Goal: Transaction & Acquisition: Purchase product/service

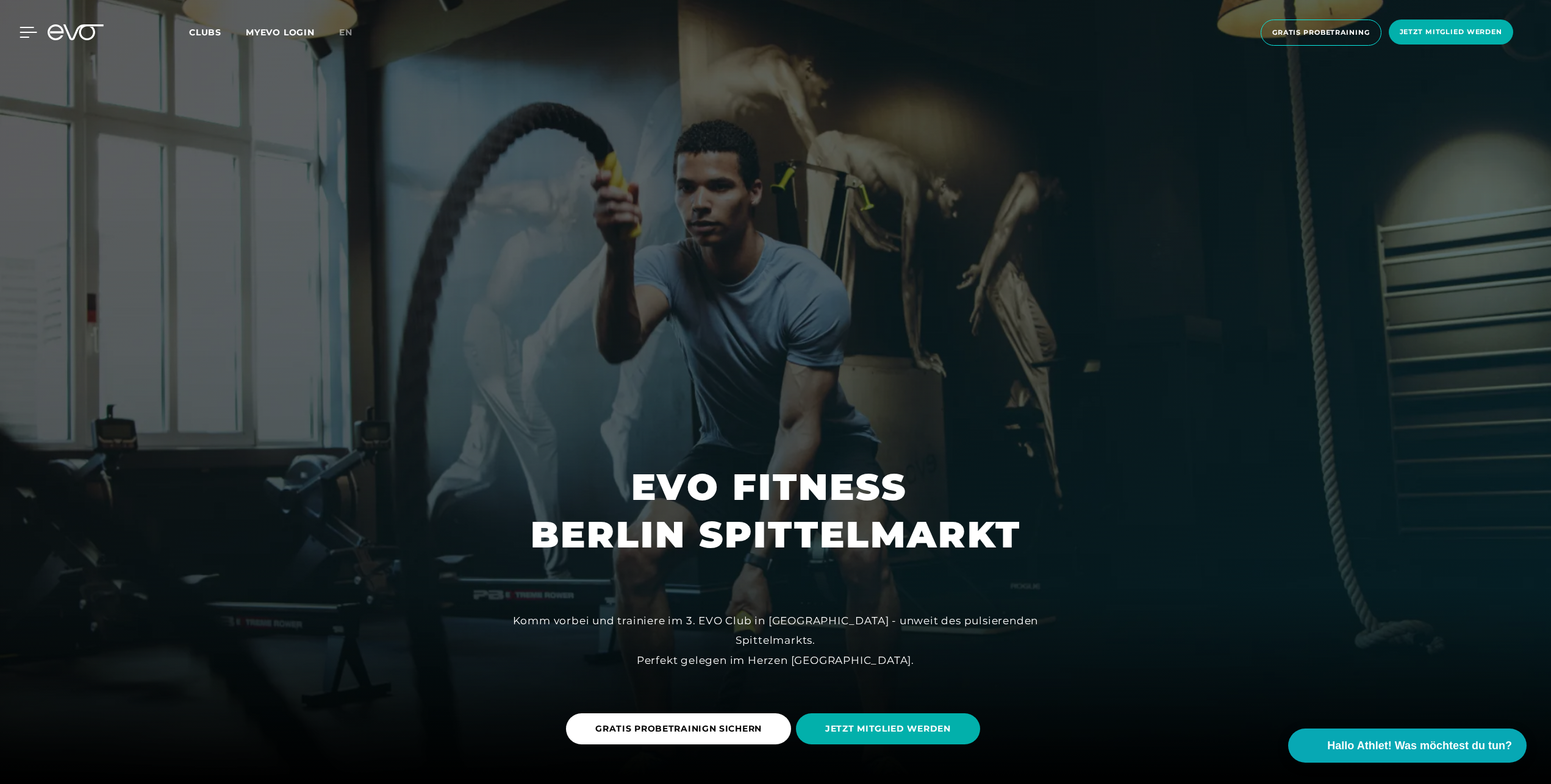
click at [21, 34] on icon at bounding box center [28, 33] width 18 height 11
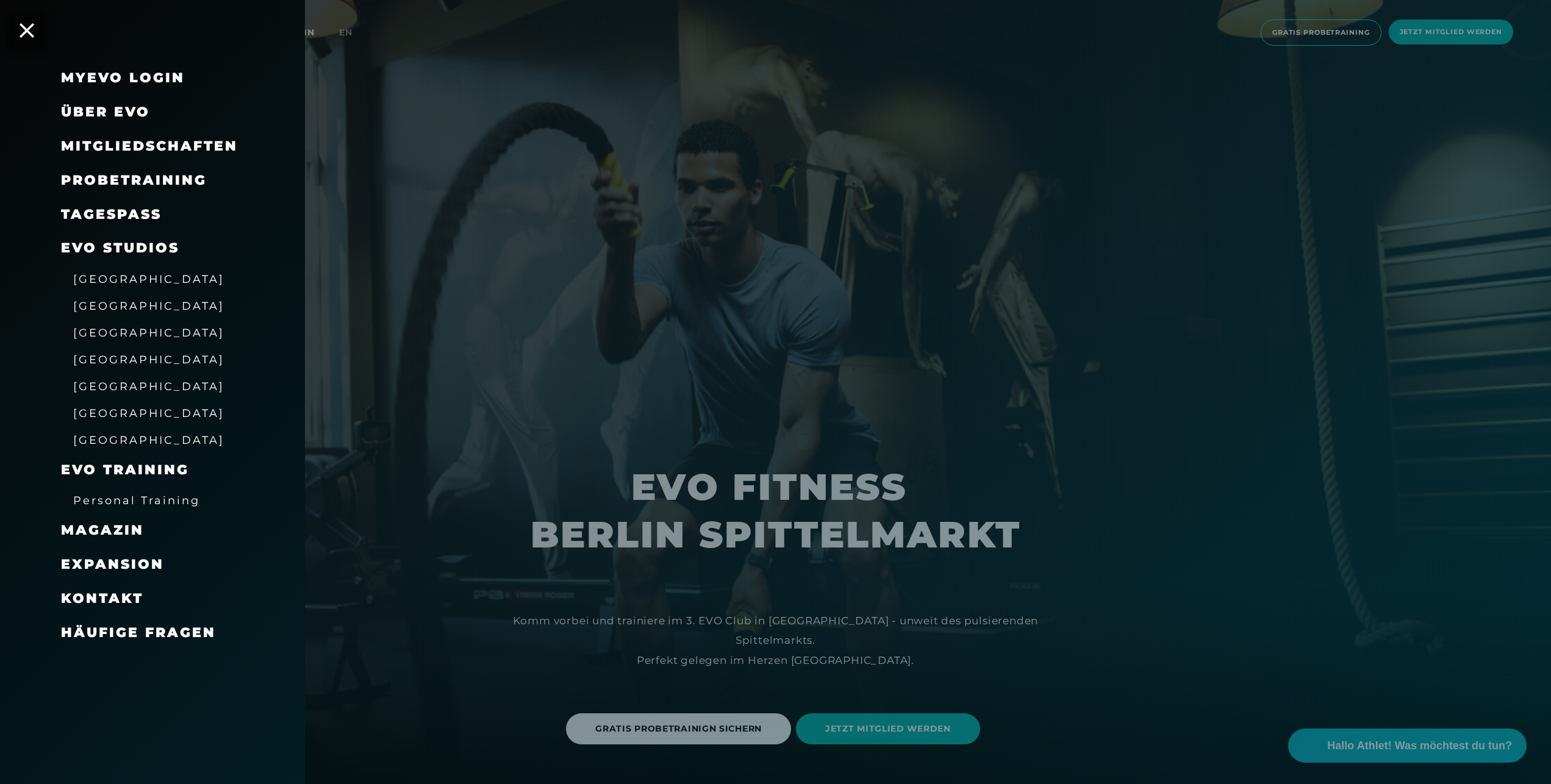
click at [131, 142] on span "Mitgliedschaften" at bounding box center [149, 146] width 177 height 16
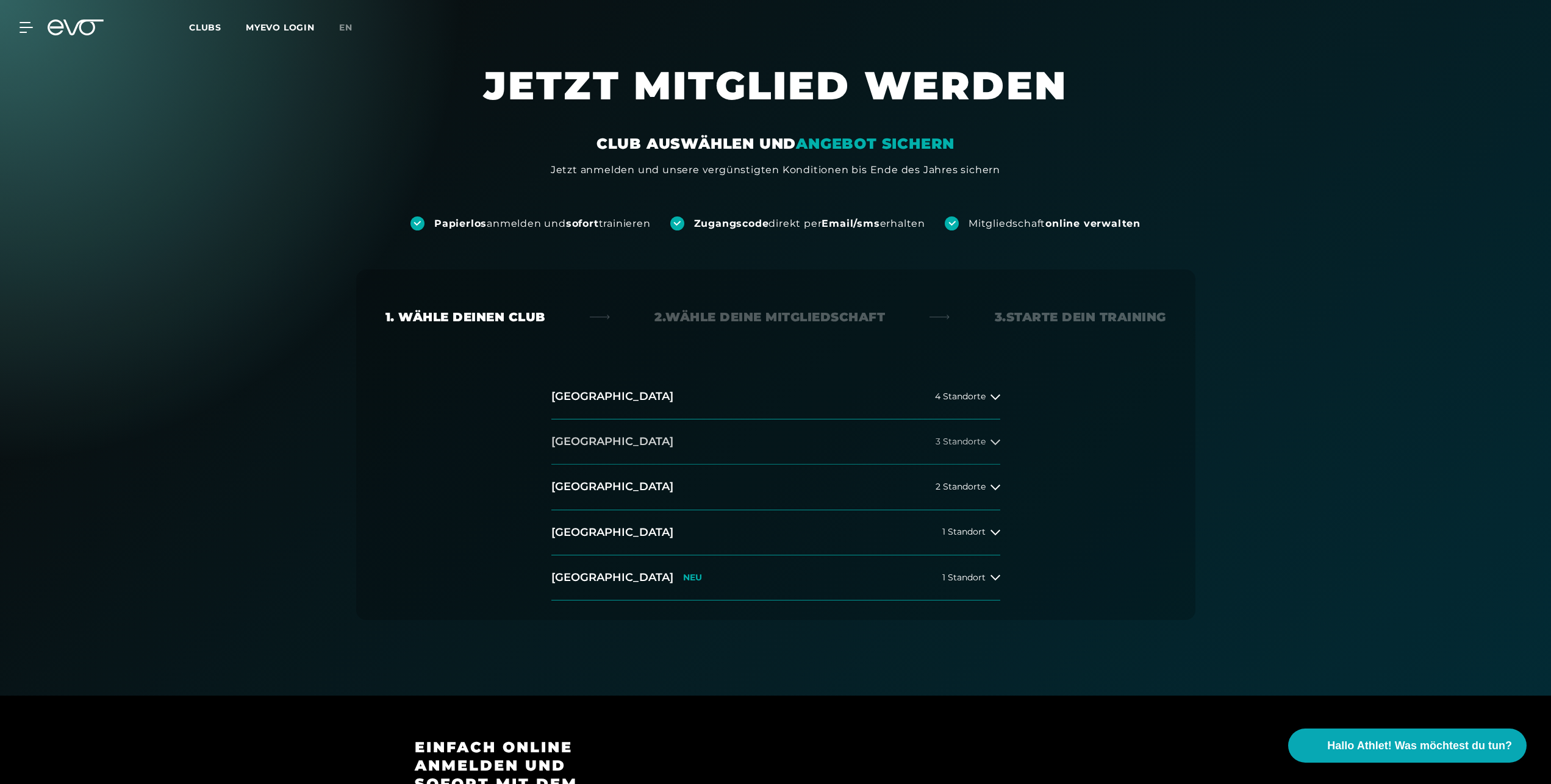
click at [946, 435] on button "Berlin 3 Standorte" at bounding box center [776, 442] width 449 height 45
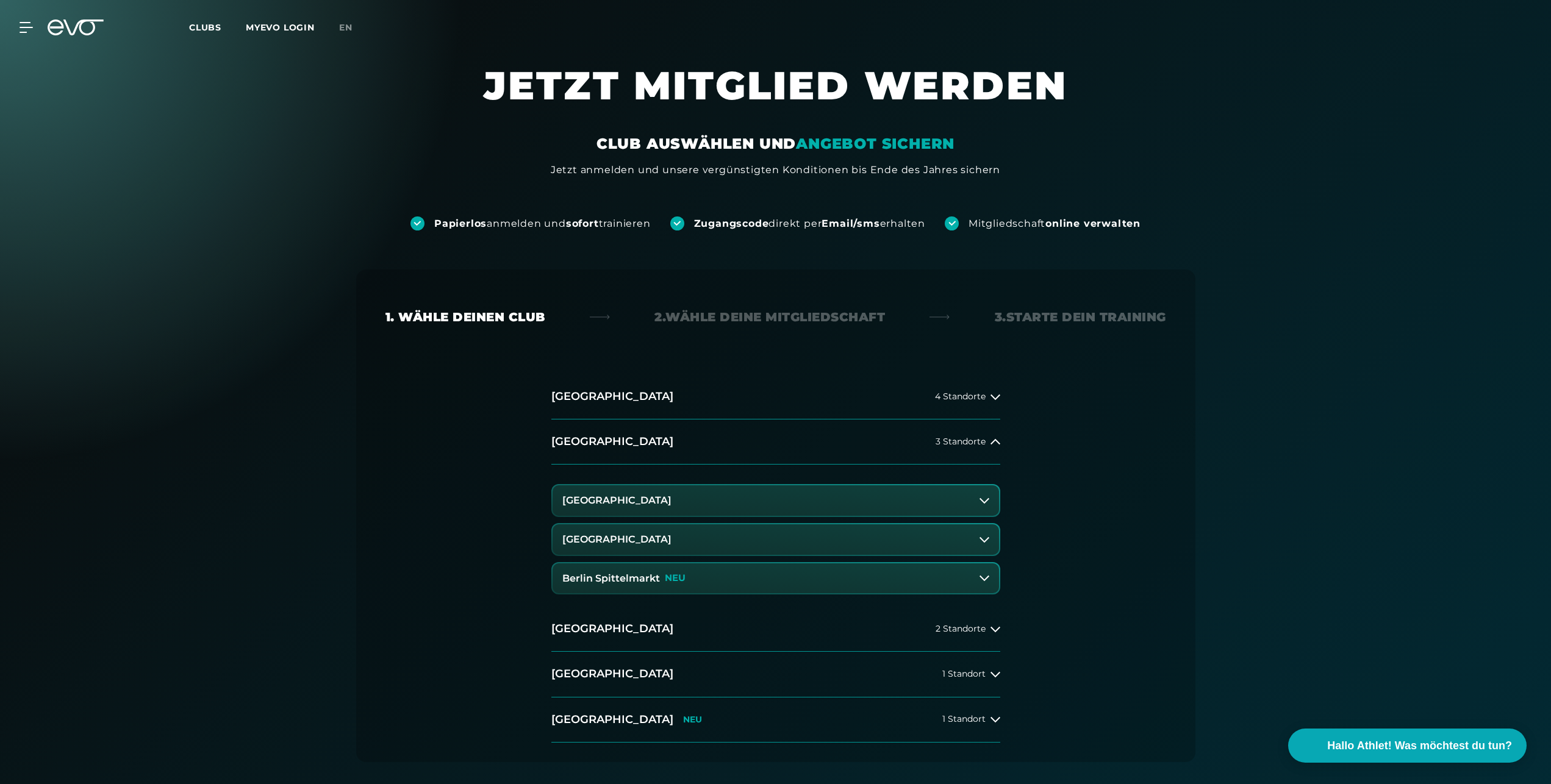
click at [686, 581] on button "Berlin Spittelmarkt NEU" at bounding box center [776, 578] width 447 height 30
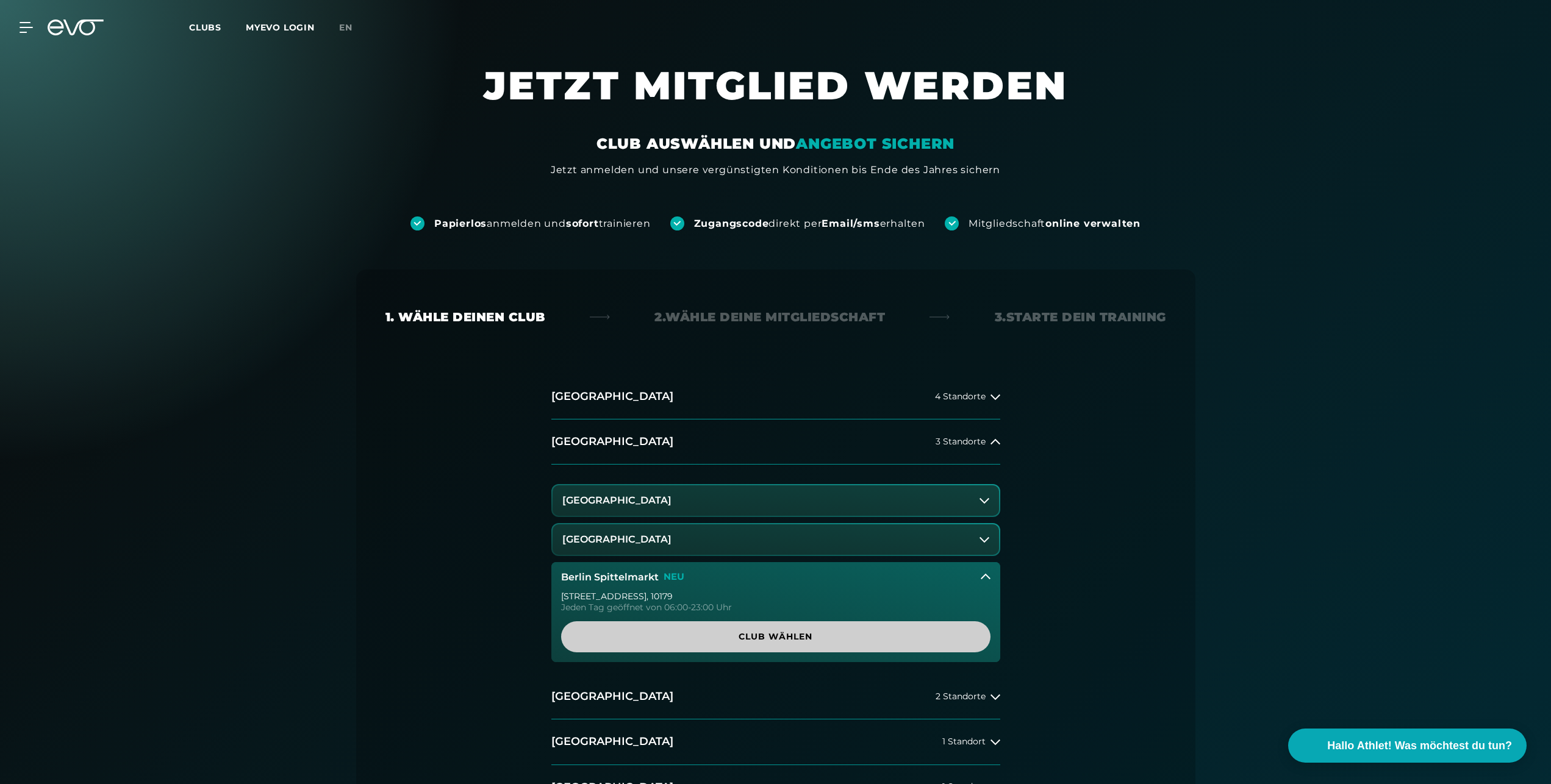
click at [746, 635] on span "Club wählen" at bounding box center [776, 636] width 371 height 13
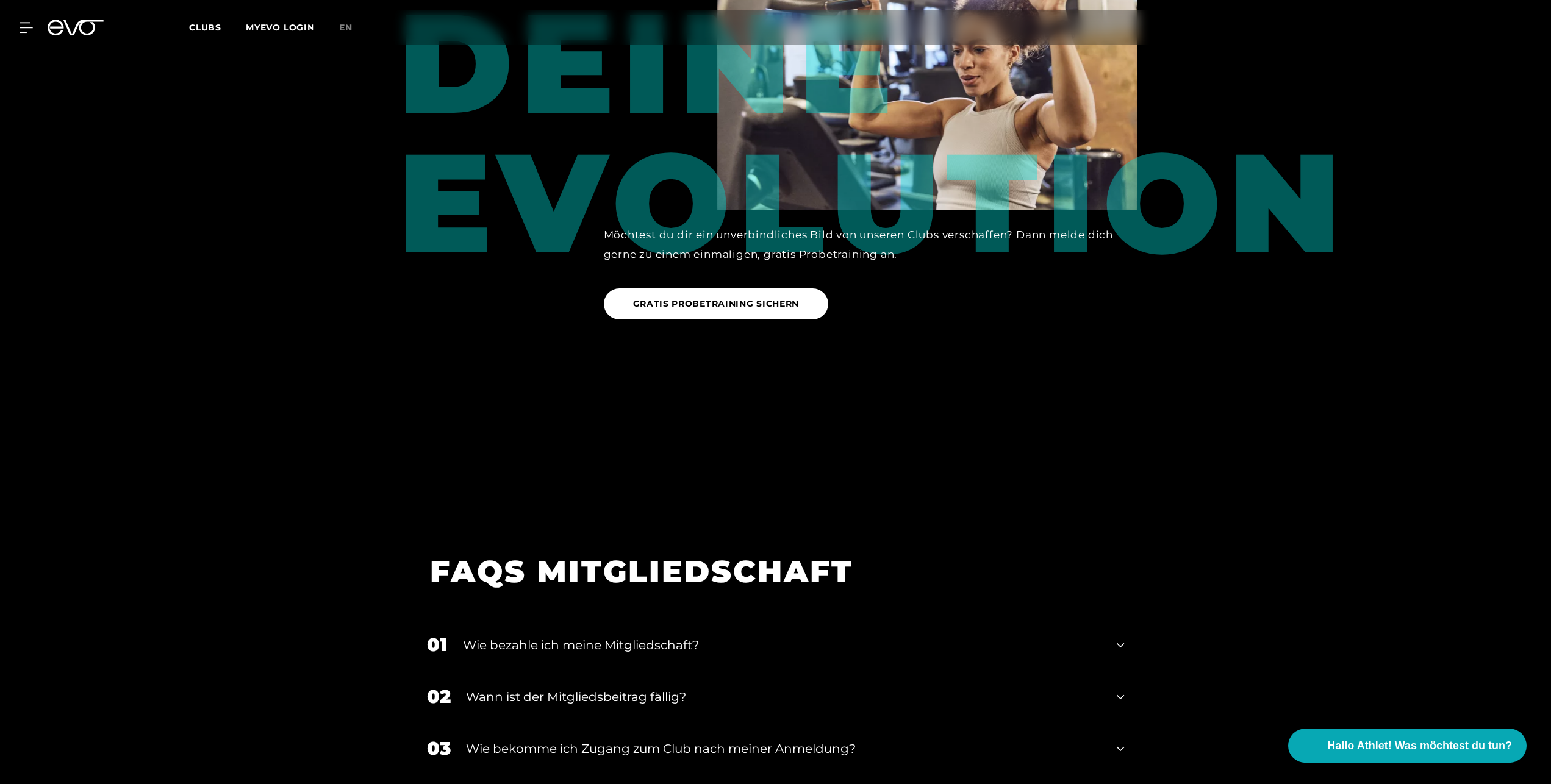
scroll to position [1824, 0]
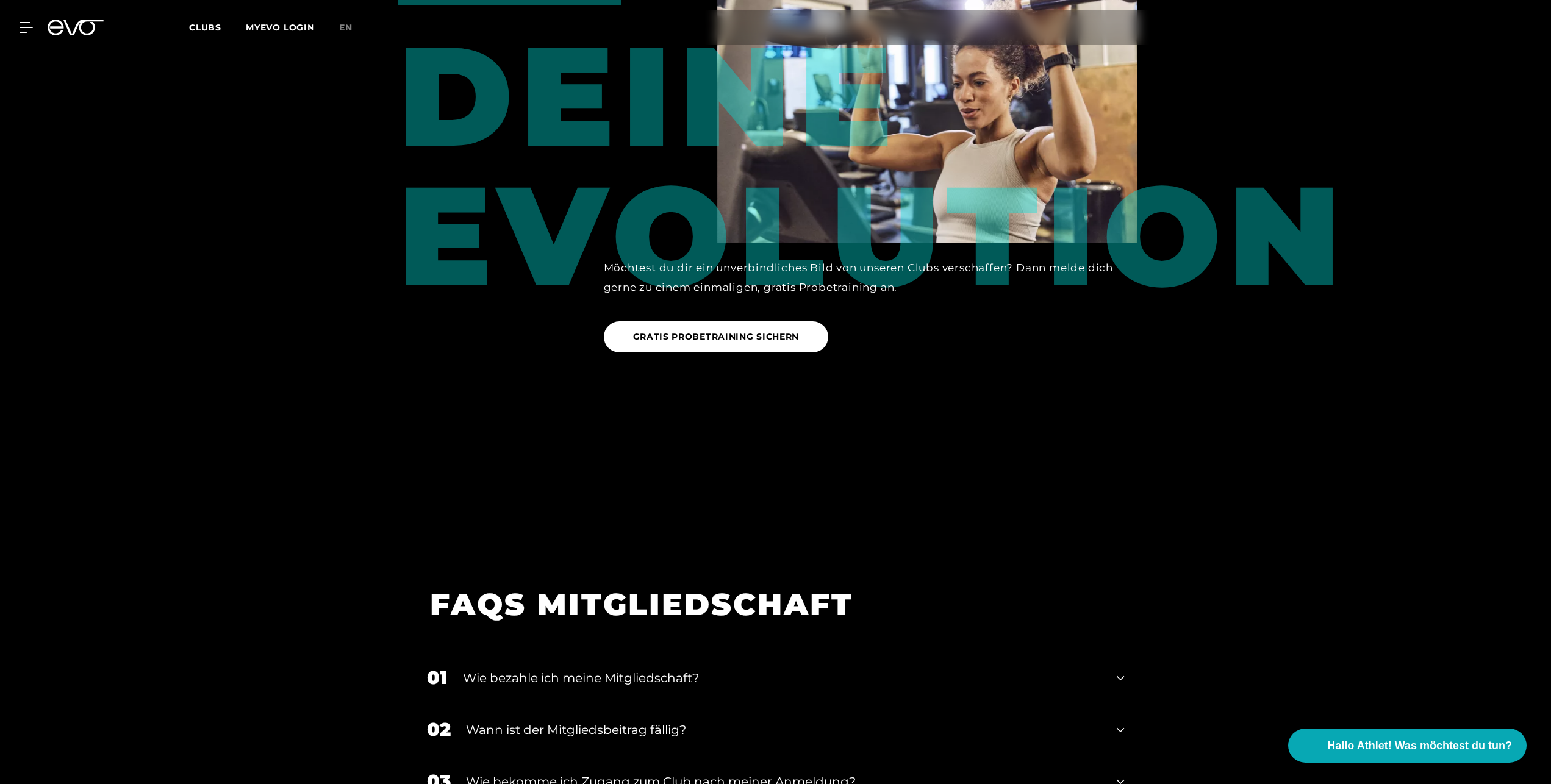
click at [205, 25] on span "Clubs" at bounding box center [205, 27] width 33 height 11
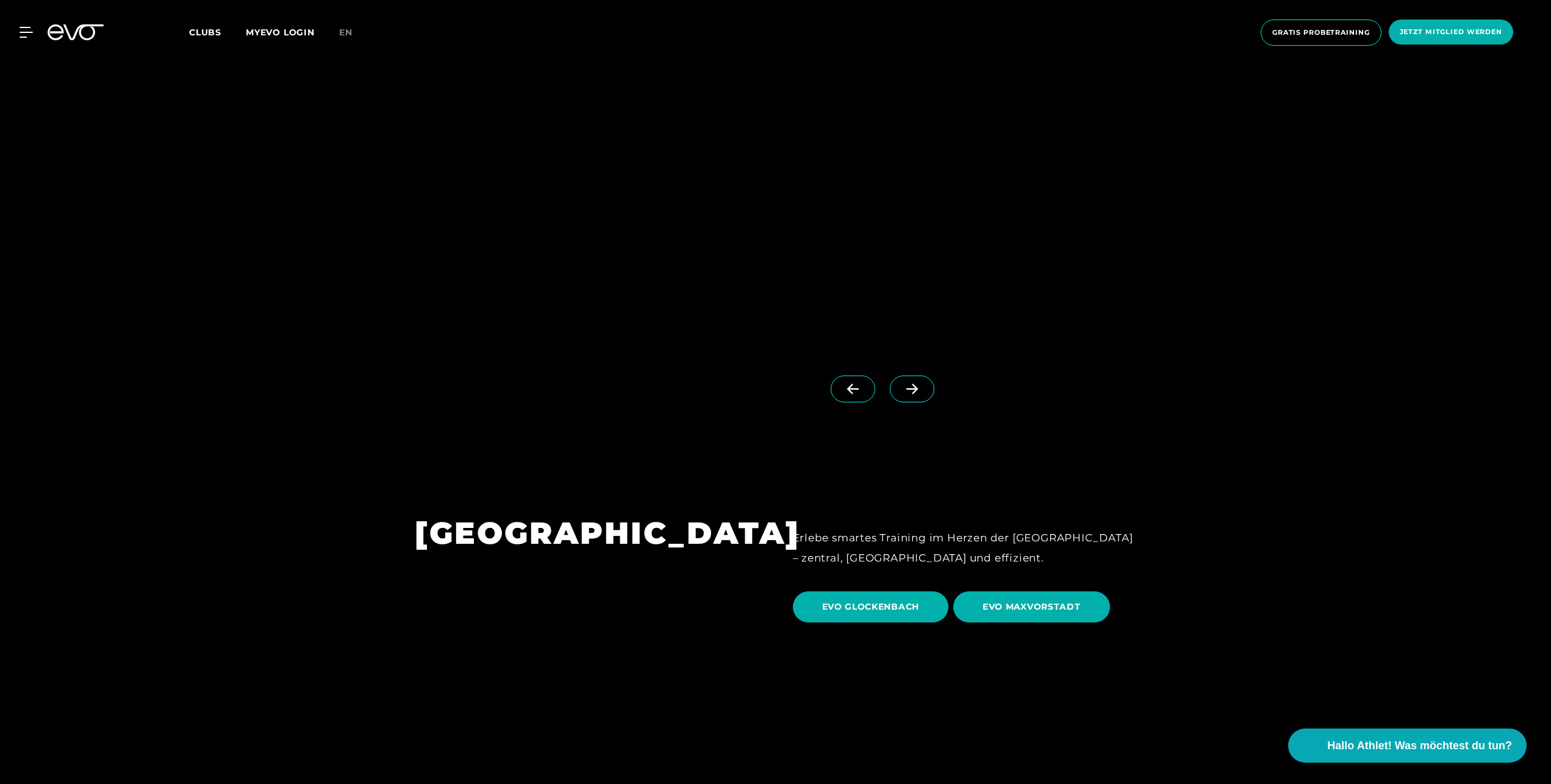
scroll to position [3296, 0]
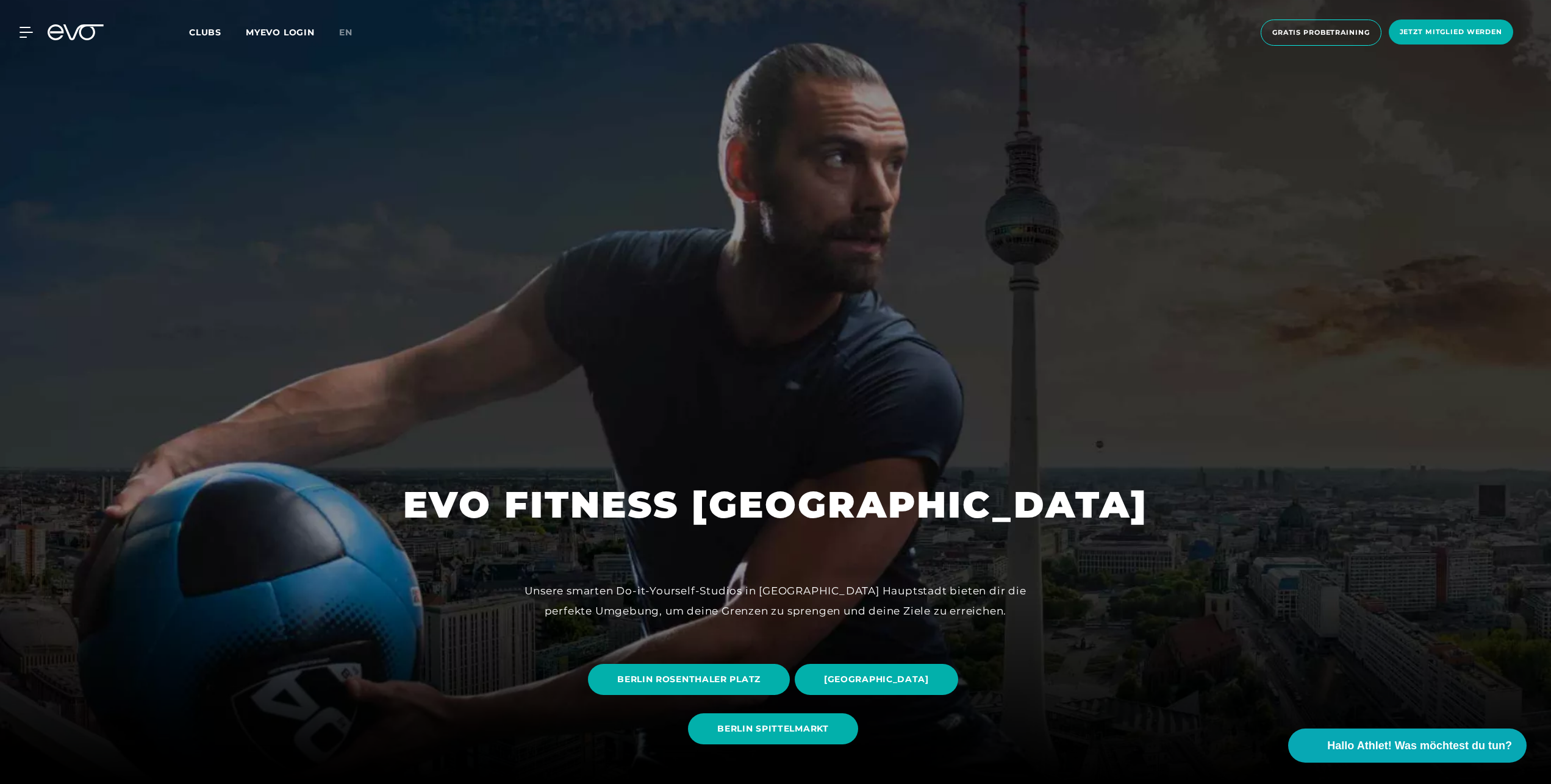
scroll to position [249, 0]
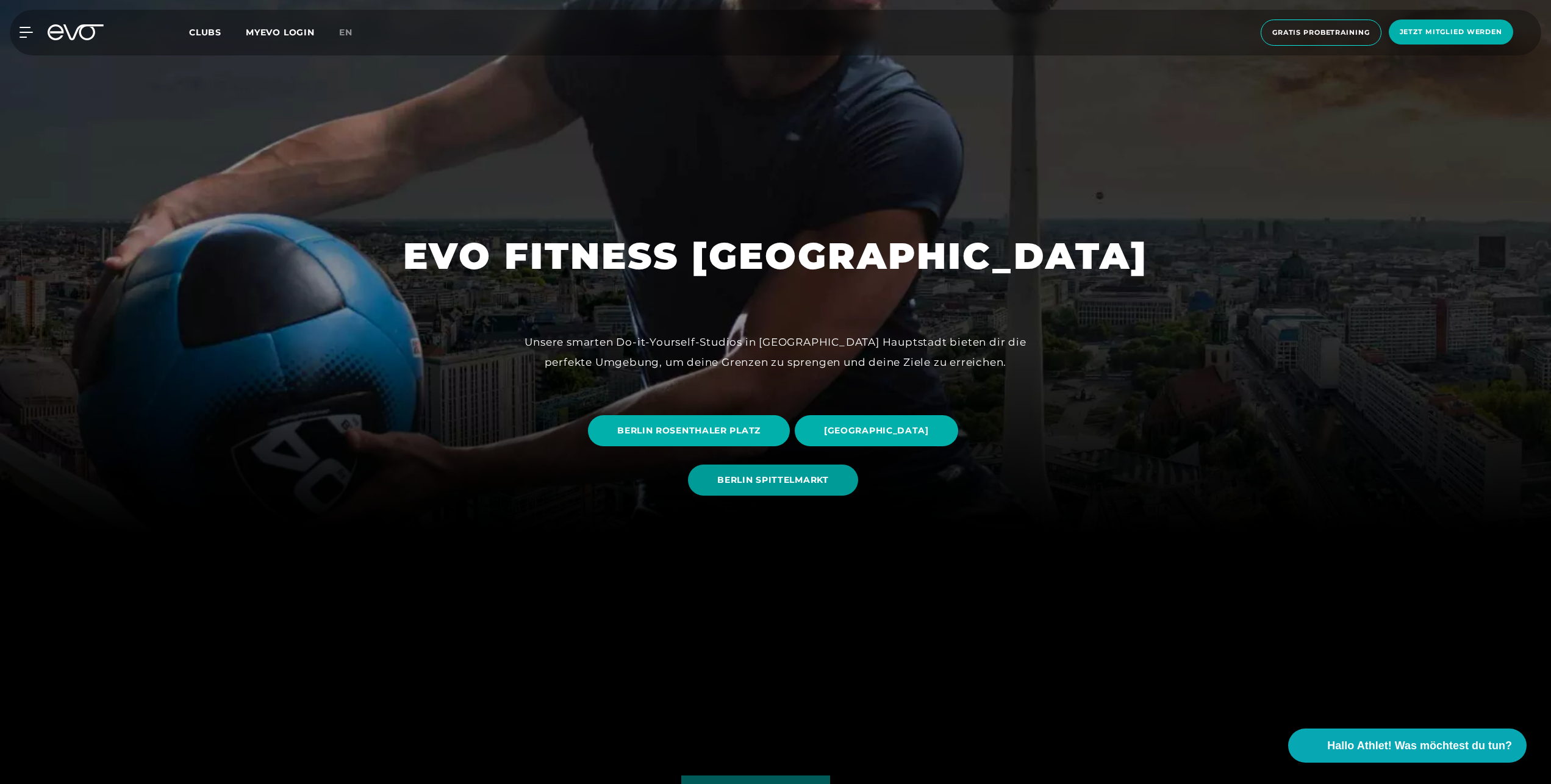
click at [786, 486] on span "BERLIN SPITTELMARKT" at bounding box center [773, 480] width 111 height 13
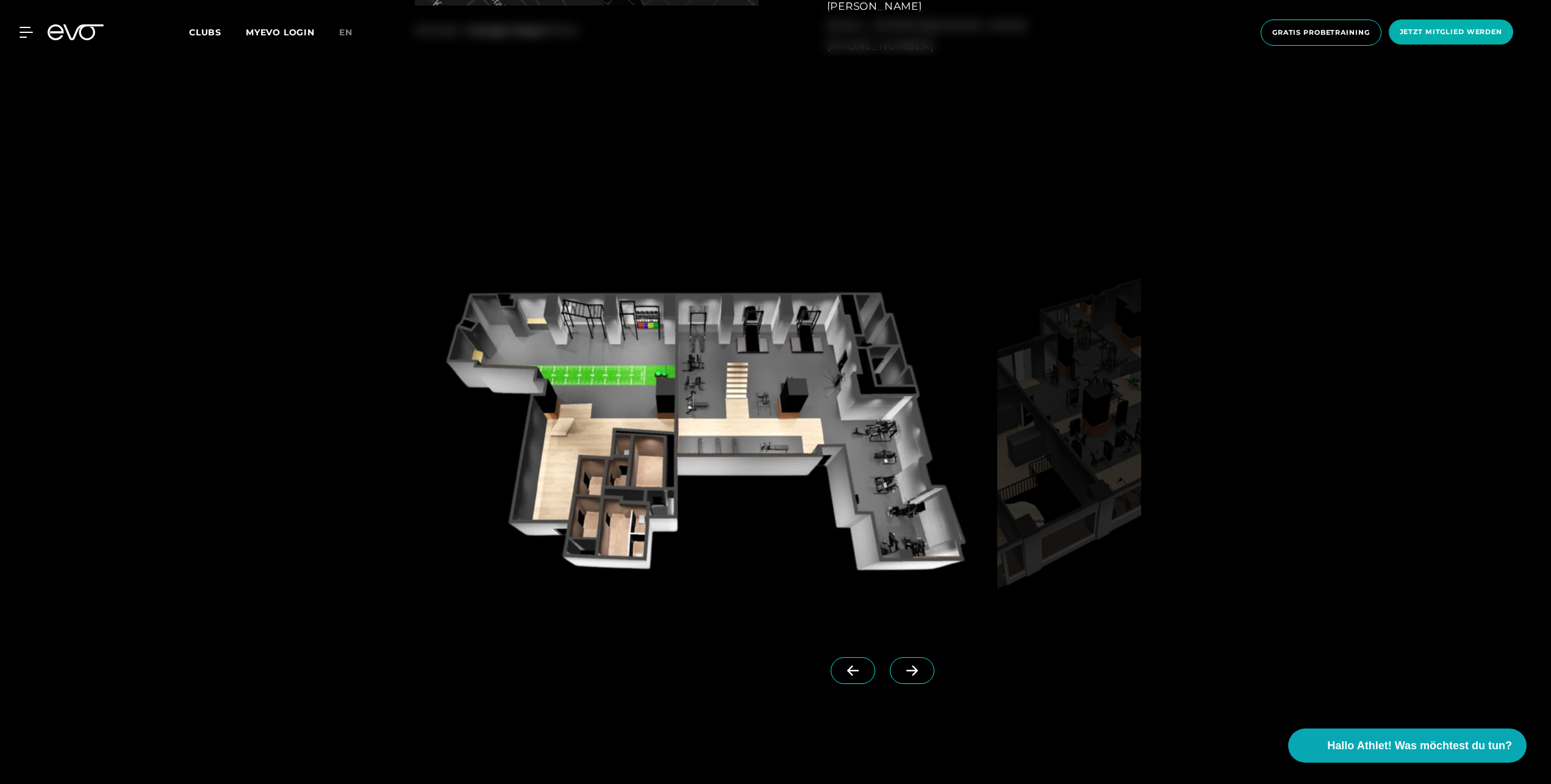
scroll to position [1617, 0]
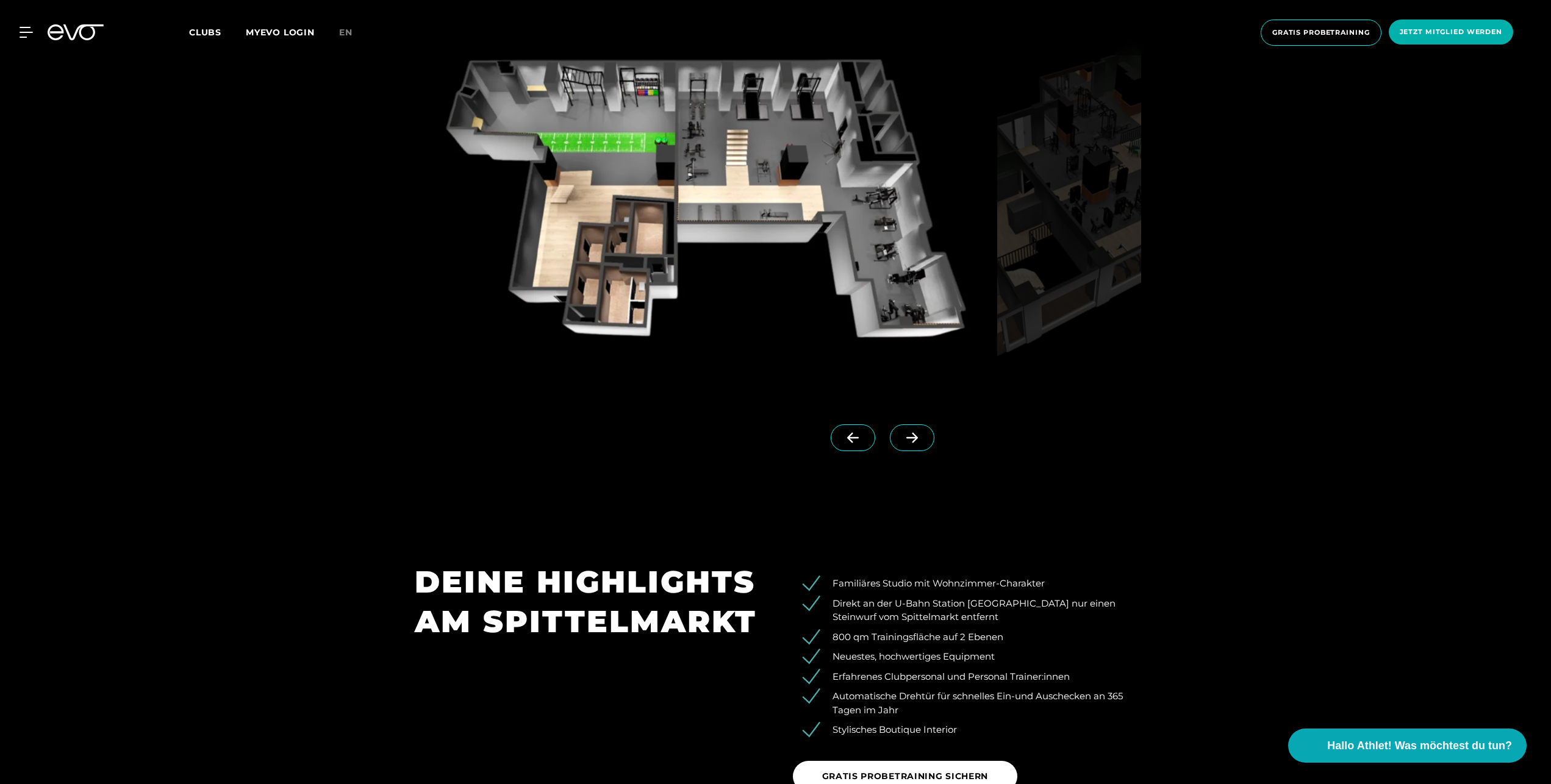
click at [898, 427] on span at bounding box center [912, 438] width 45 height 27
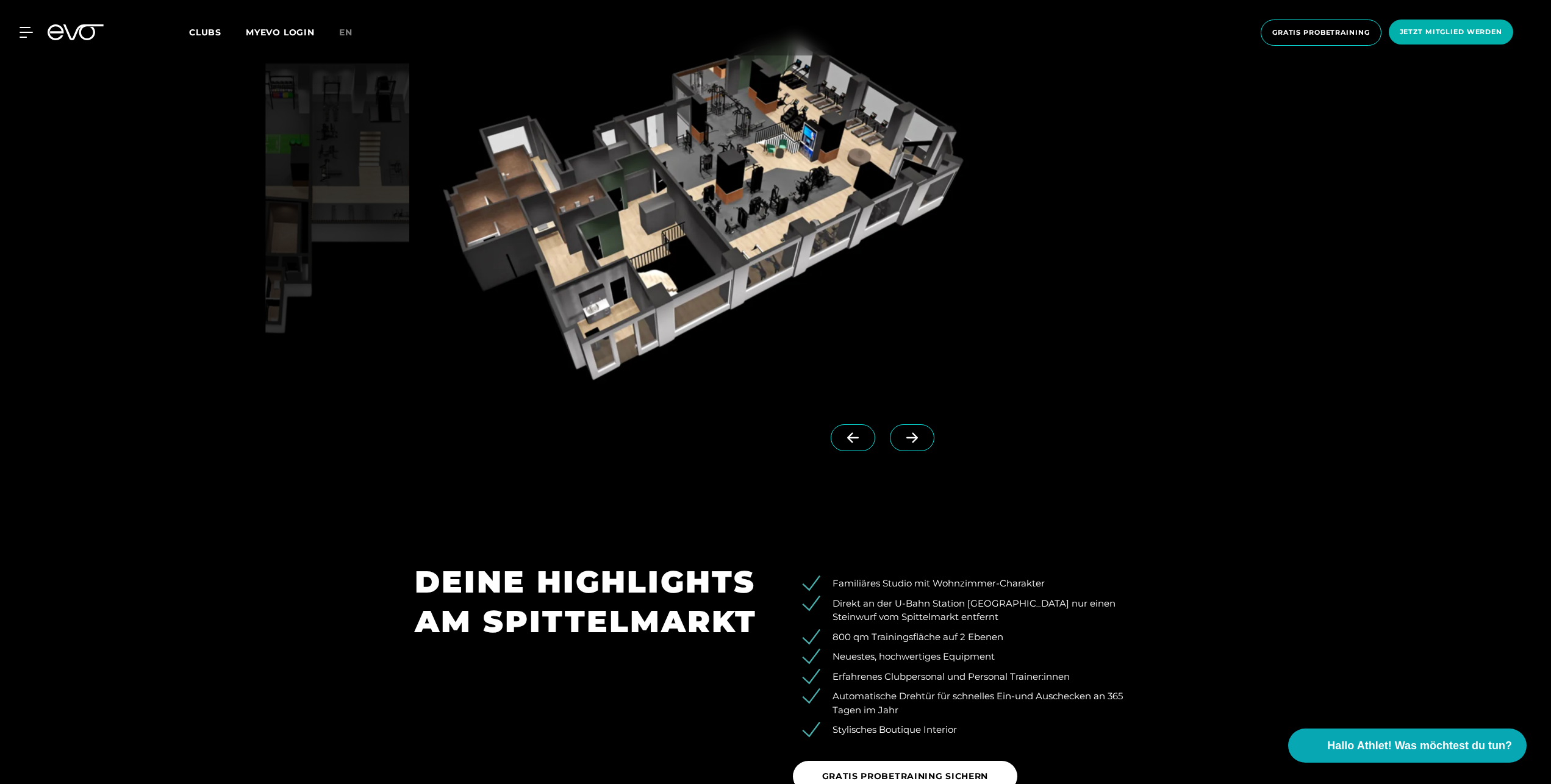
click at [904, 440] on icon at bounding box center [912, 438] width 21 height 11
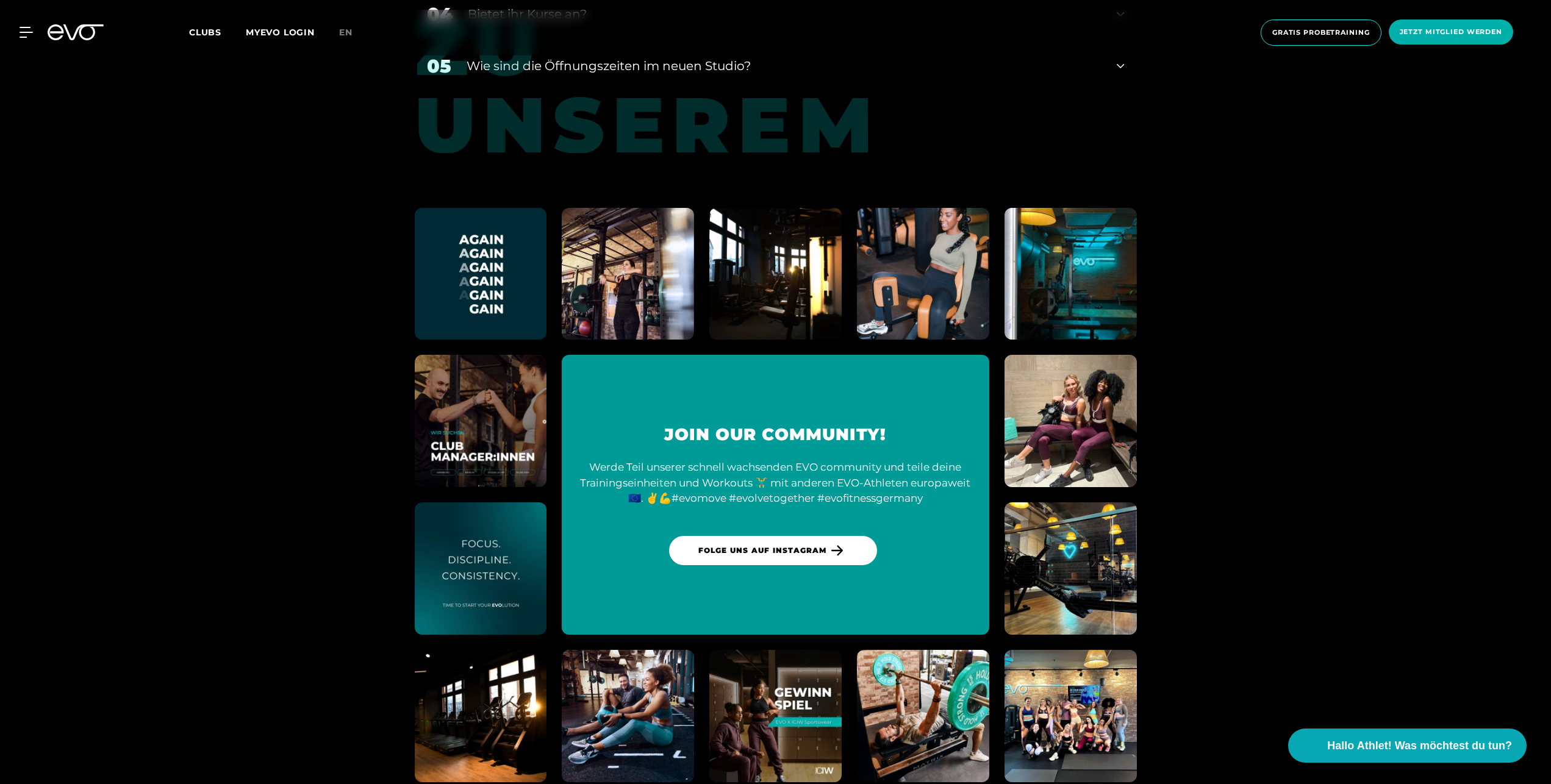
scroll to position [6323, 0]
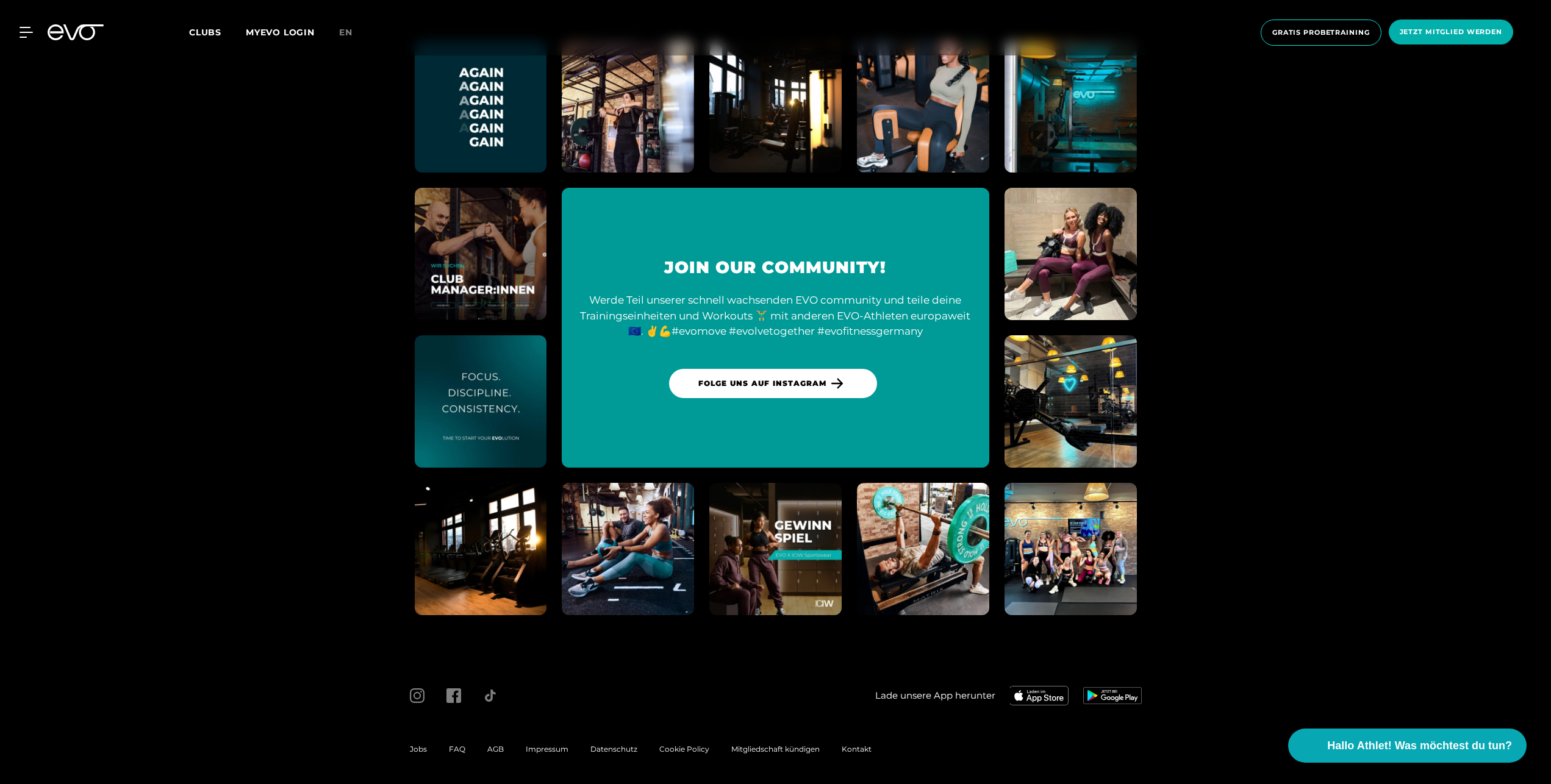
click at [553, 745] on span "Impressum" at bounding box center [547, 749] width 43 height 9
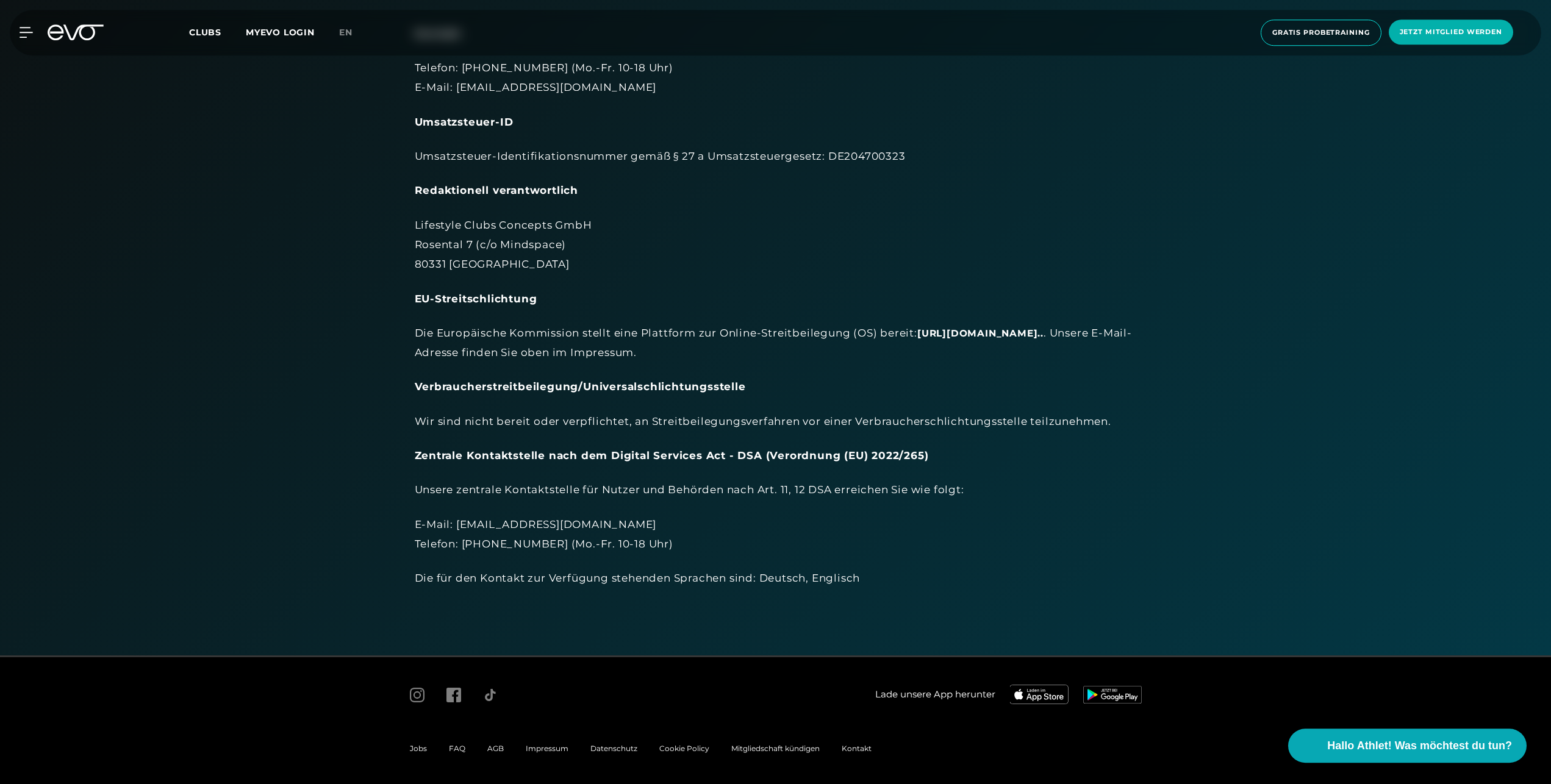
scroll to position [283, 0]
click at [422, 690] on icon at bounding box center [418, 693] width 15 height 15
